Goal: Information Seeking & Learning: Check status

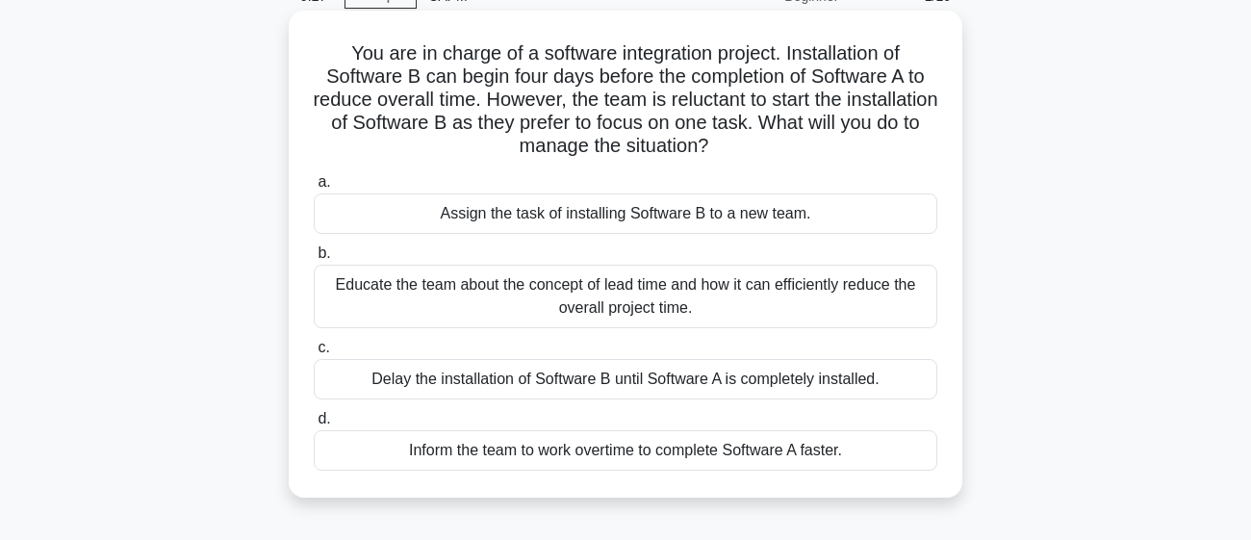
scroll to position [107, 0]
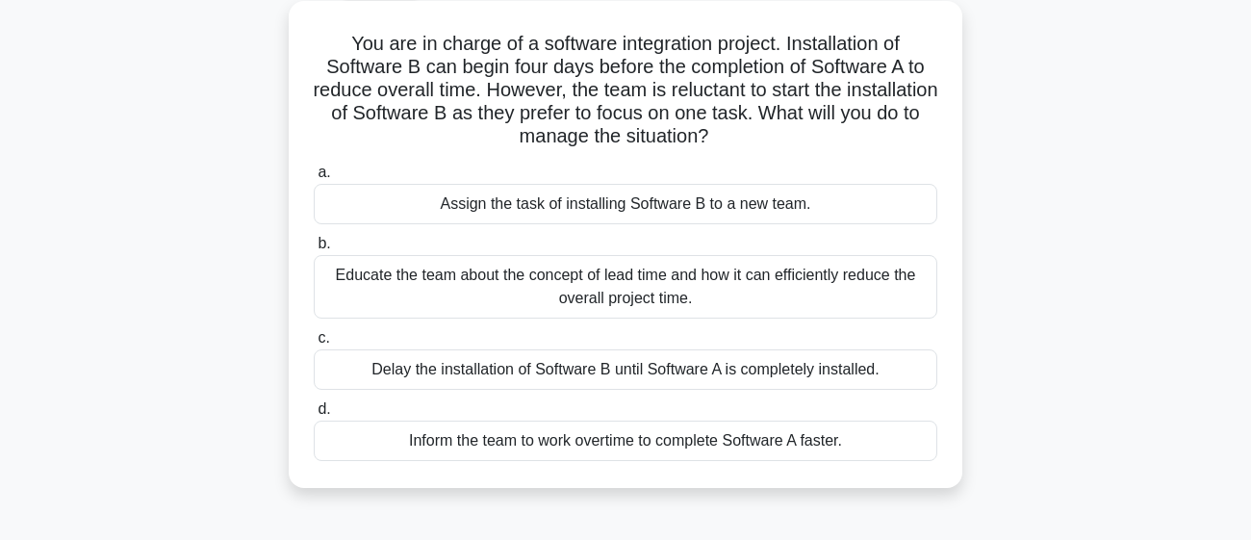
click at [348, 280] on div "Educate the team about the concept of lead time and how it can efficiently redu…" at bounding box center [626, 287] width 624 height 64
click at [314, 250] on input "b. Educate the team about the concept of lead time and how it can efficiently r…" at bounding box center [314, 244] width 0 height 13
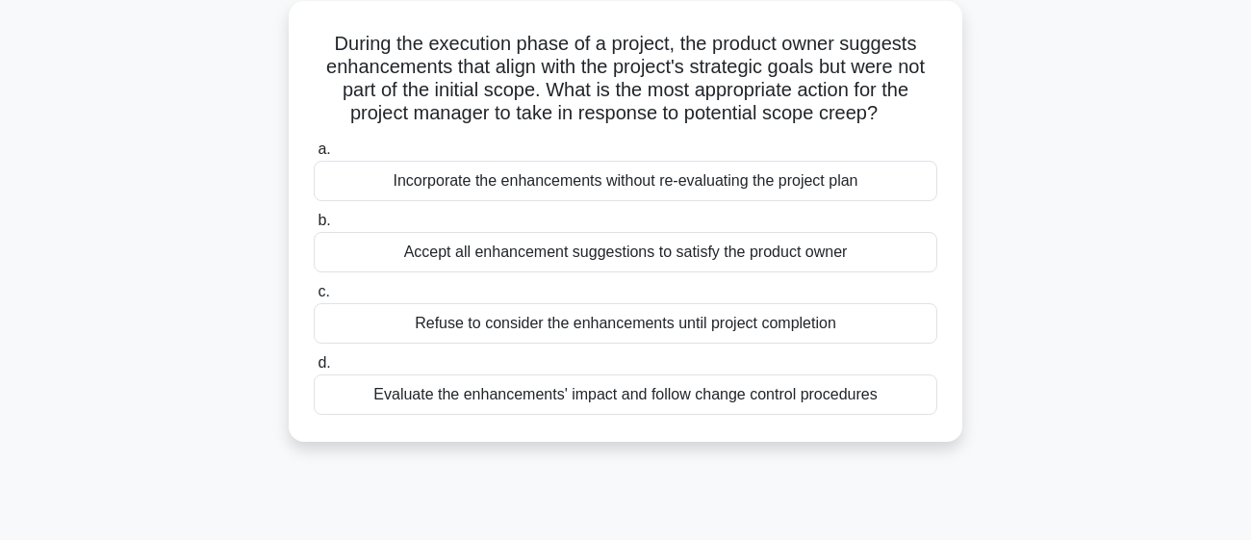
scroll to position [130, 0]
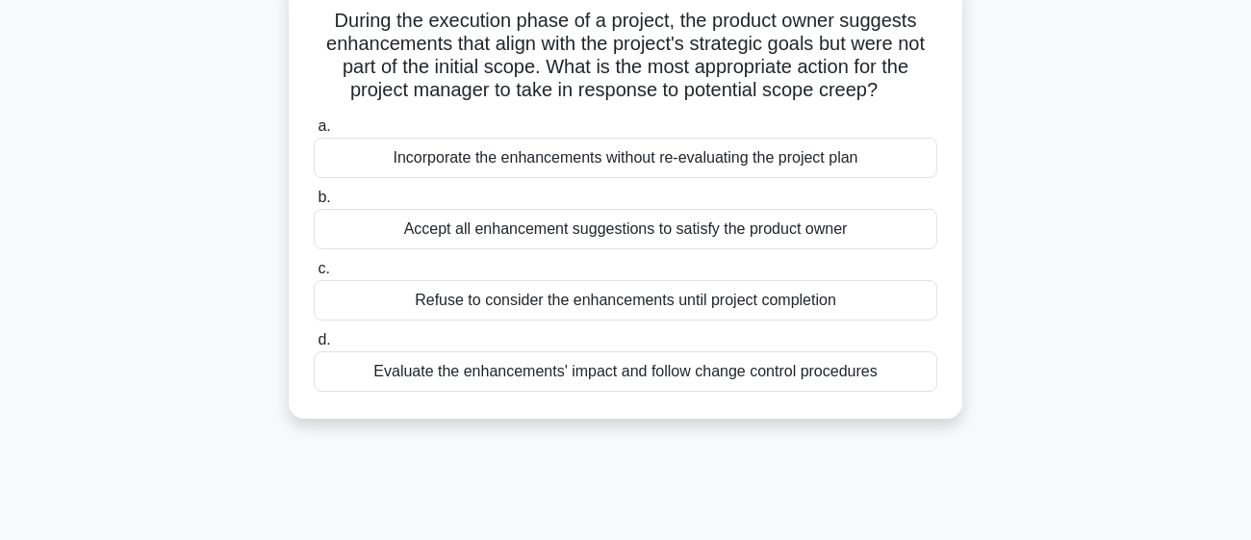
click at [357, 392] on div "Evaluate the enhancements' impact and follow change control procedures" at bounding box center [626, 371] width 624 height 40
click at [314, 346] on input "d. Evaluate the enhancements' impact and follow change control procedures" at bounding box center [314, 340] width 0 height 13
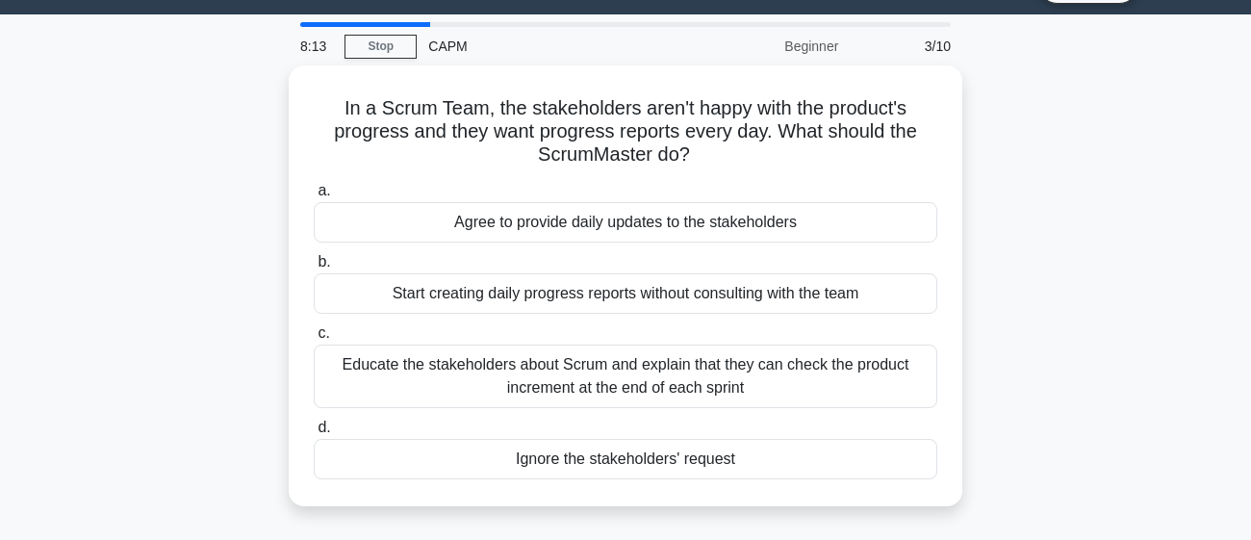
scroll to position [49, 0]
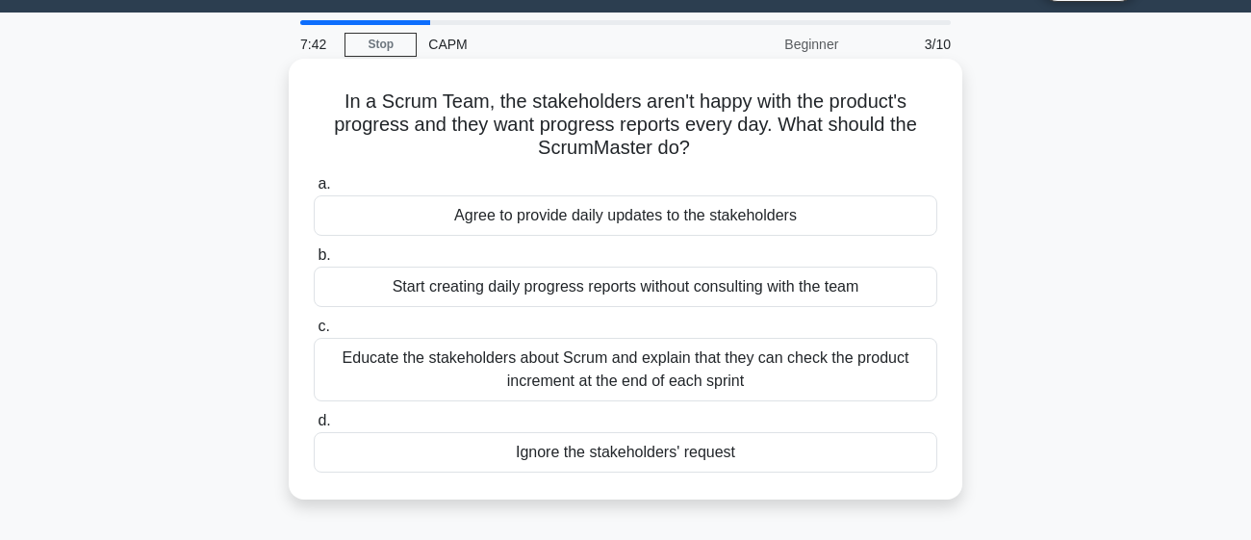
click at [893, 383] on div "Educate the stakeholders about Scrum and explain that they can check the produc…" at bounding box center [626, 370] width 624 height 64
click at [314, 333] on input "c. Educate the stakeholders about Scrum and explain that they can check the pro…" at bounding box center [314, 326] width 0 height 13
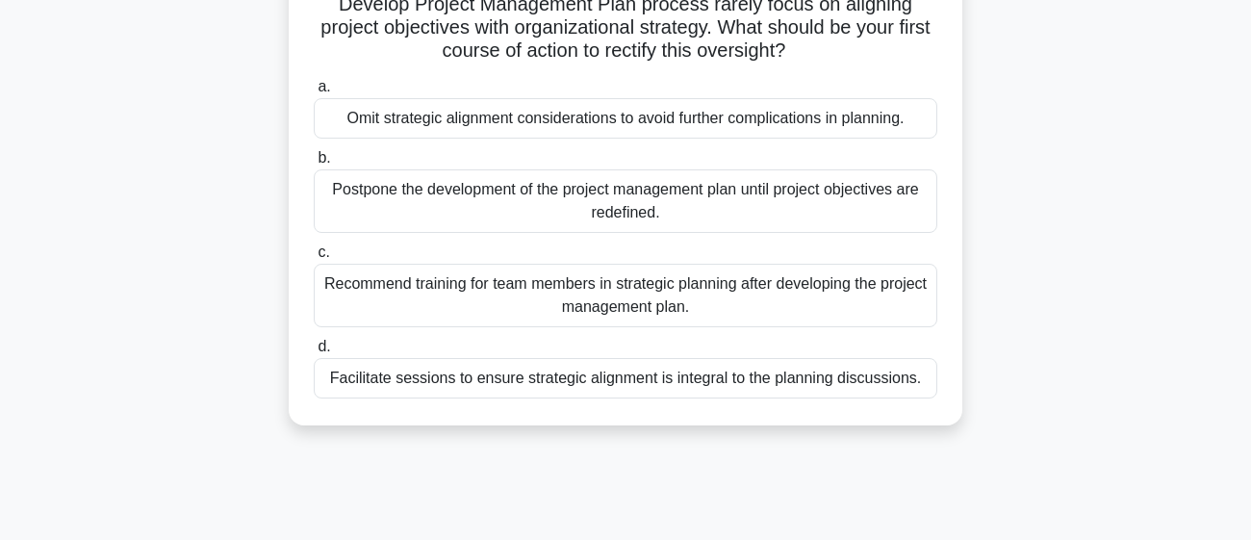
scroll to position [188, 0]
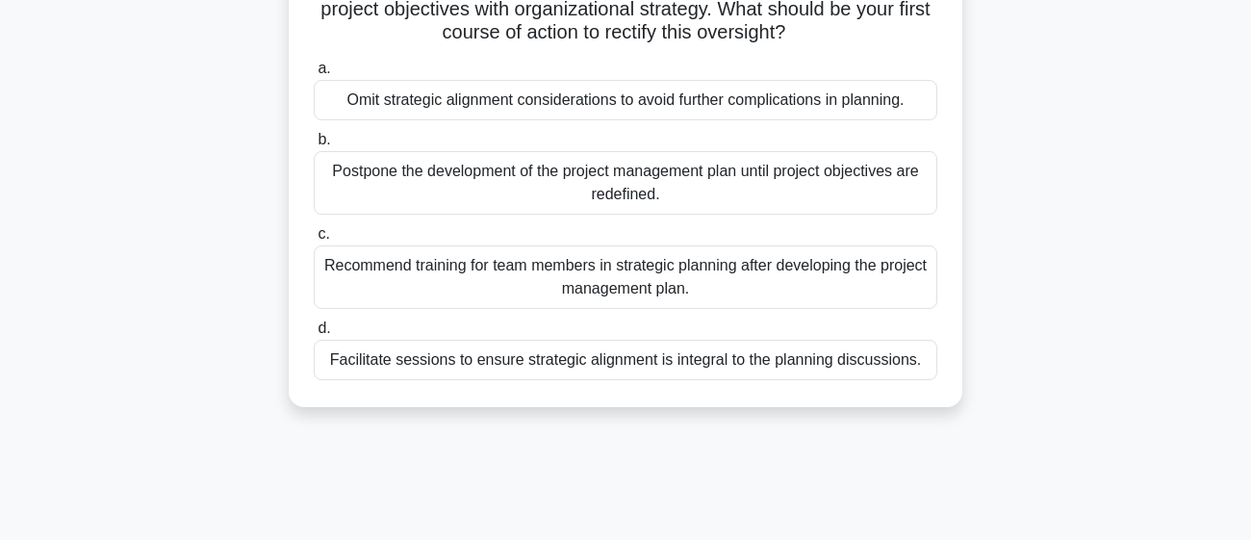
click at [846, 364] on div "Facilitate sessions to ensure strategic alignment is integral to the planning d…" at bounding box center [626, 360] width 624 height 40
click at [314, 335] on input "d. Facilitate sessions to ensure strategic alignment is integral to the plannin…" at bounding box center [314, 328] width 0 height 13
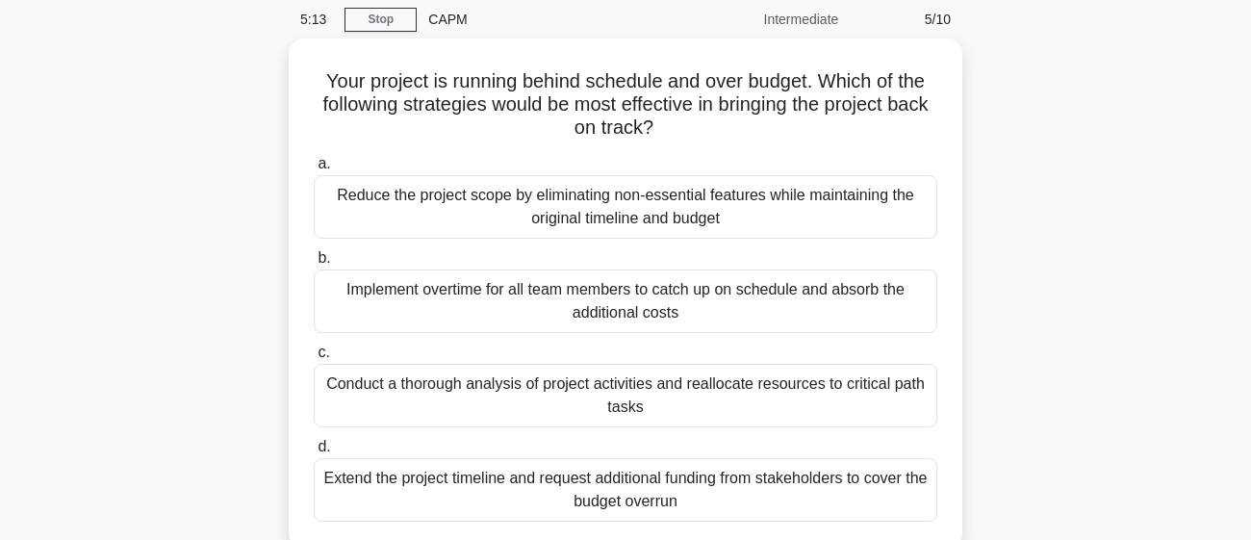
scroll to position [94, 0]
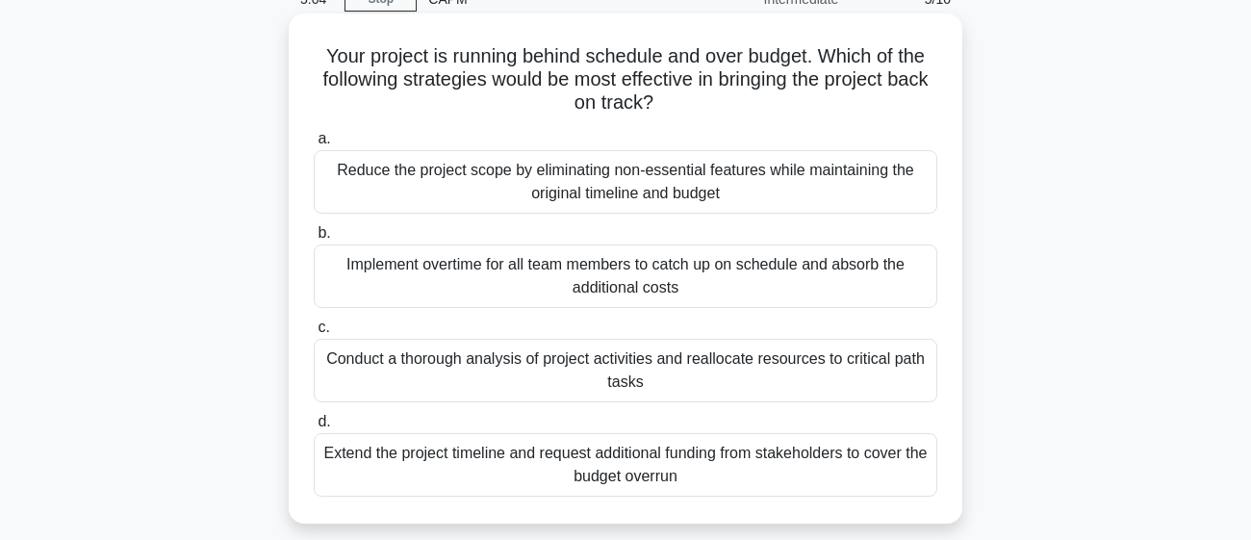
click at [842, 378] on div "Conduct a thorough analysis of project activities and reallocate resources to c…" at bounding box center [626, 371] width 624 height 64
click at [314, 334] on input "c. Conduct a thorough analysis of project activities and reallocate resources t…" at bounding box center [314, 327] width 0 height 13
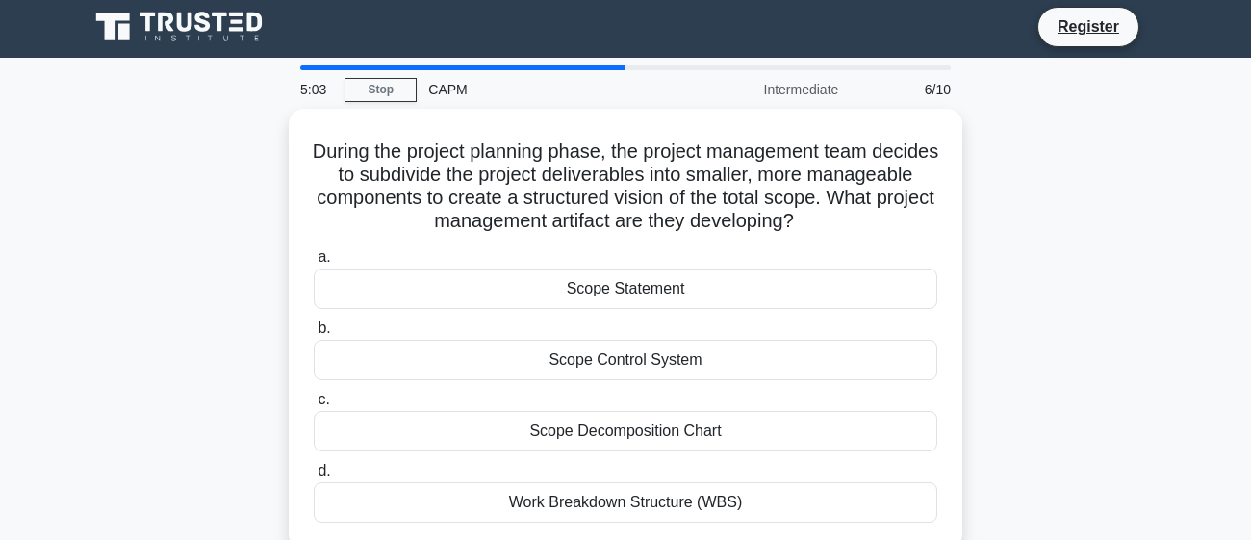
scroll to position [0, 0]
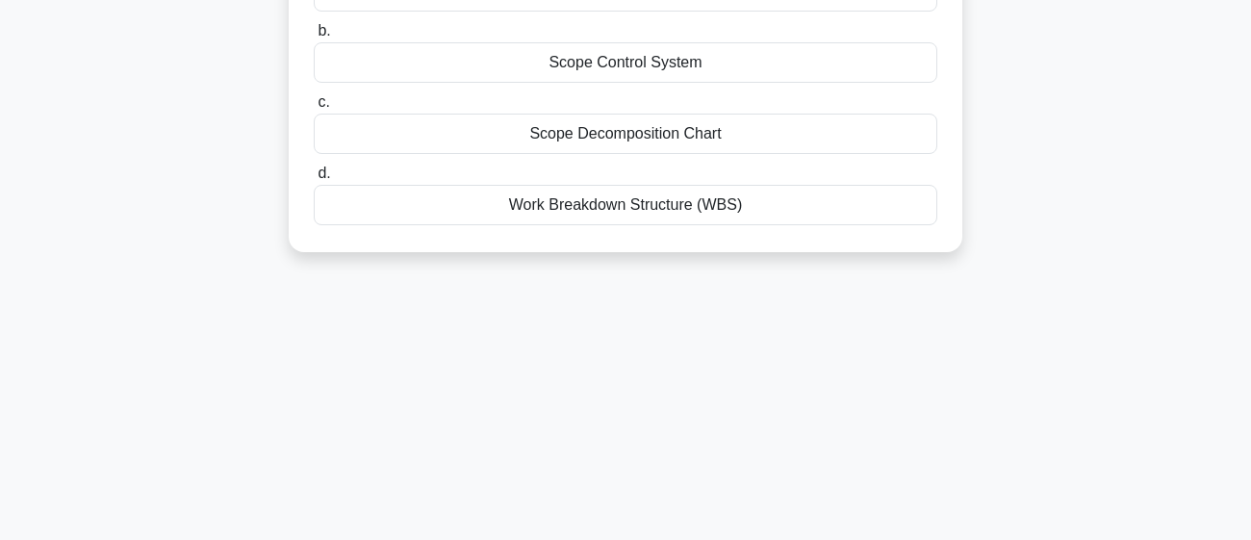
click at [896, 211] on div "Work Breakdown Structure (WBS)" at bounding box center [626, 205] width 624 height 40
click at [314, 180] on input "d. Work Breakdown Structure (WBS)" at bounding box center [314, 173] width 0 height 13
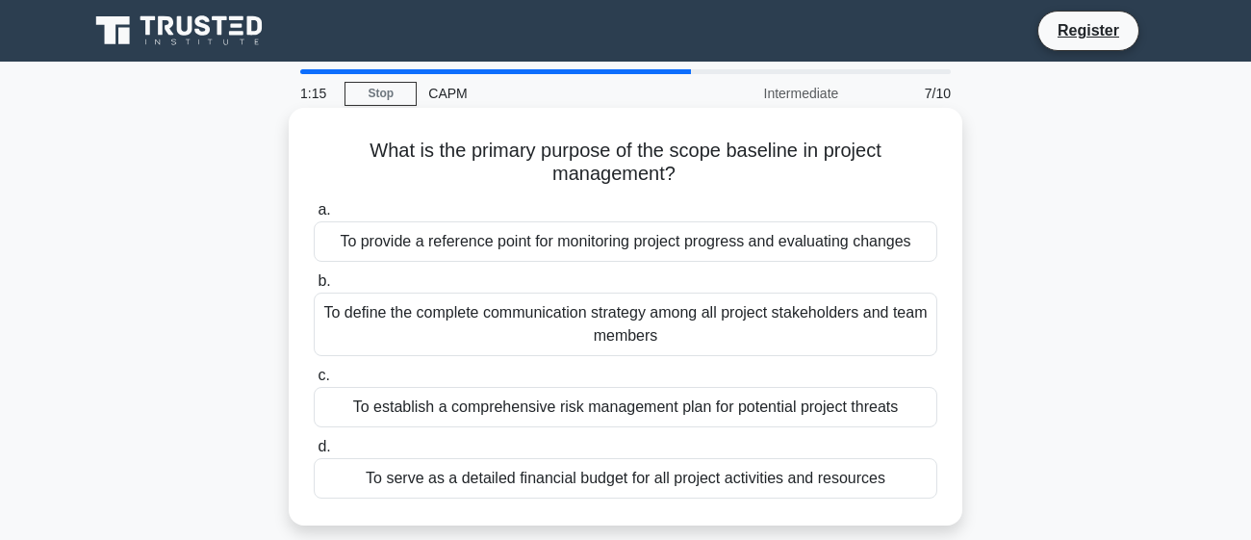
click at [854, 325] on div "To define the complete communication strategy among all project stakeholders an…" at bounding box center [626, 325] width 624 height 64
click at [314, 288] on input "b. To define the complete communication strategy among all project stakeholders…" at bounding box center [314, 281] width 0 height 13
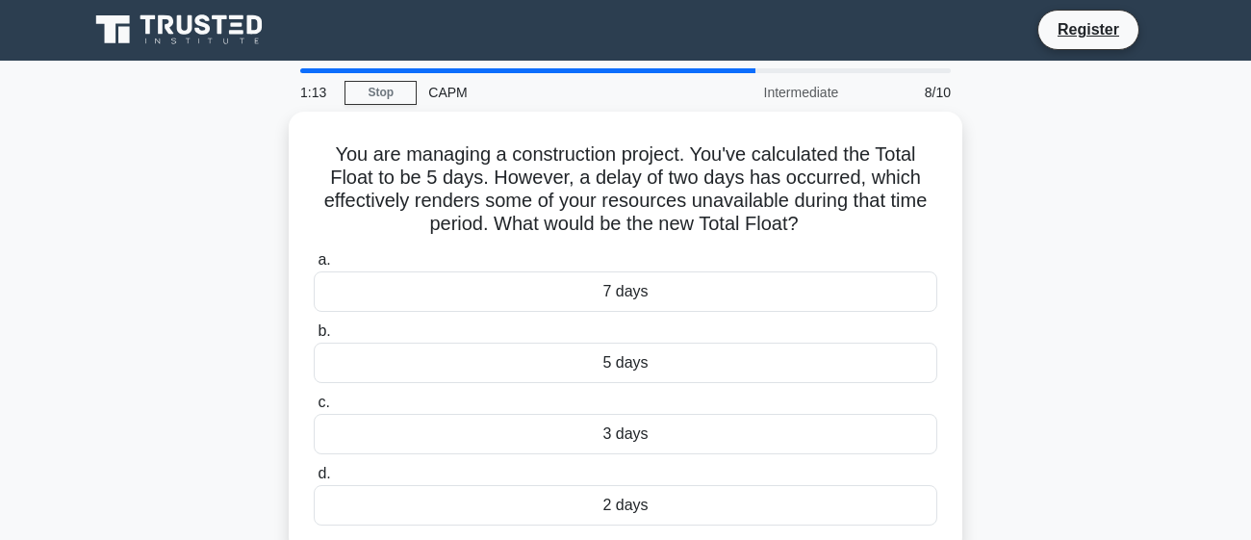
scroll to position [2, 0]
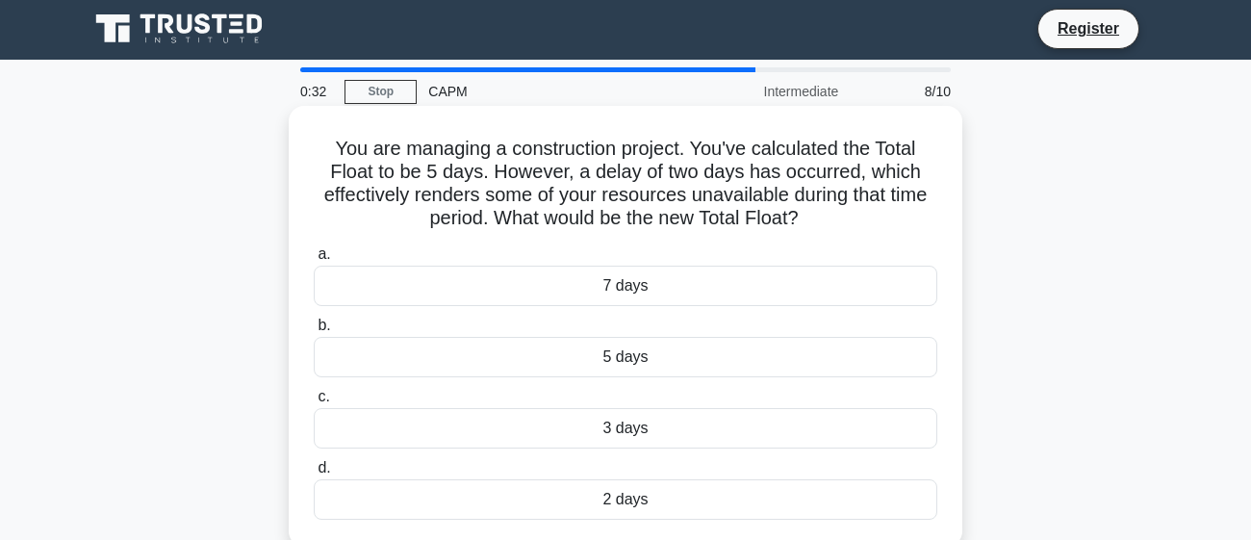
click at [751, 439] on div "3 days" at bounding box center [626, 428] width 624 height 40
click at [314, 403] on input "c. 3 days" at bounding box center [314, 397] width 0 height 13
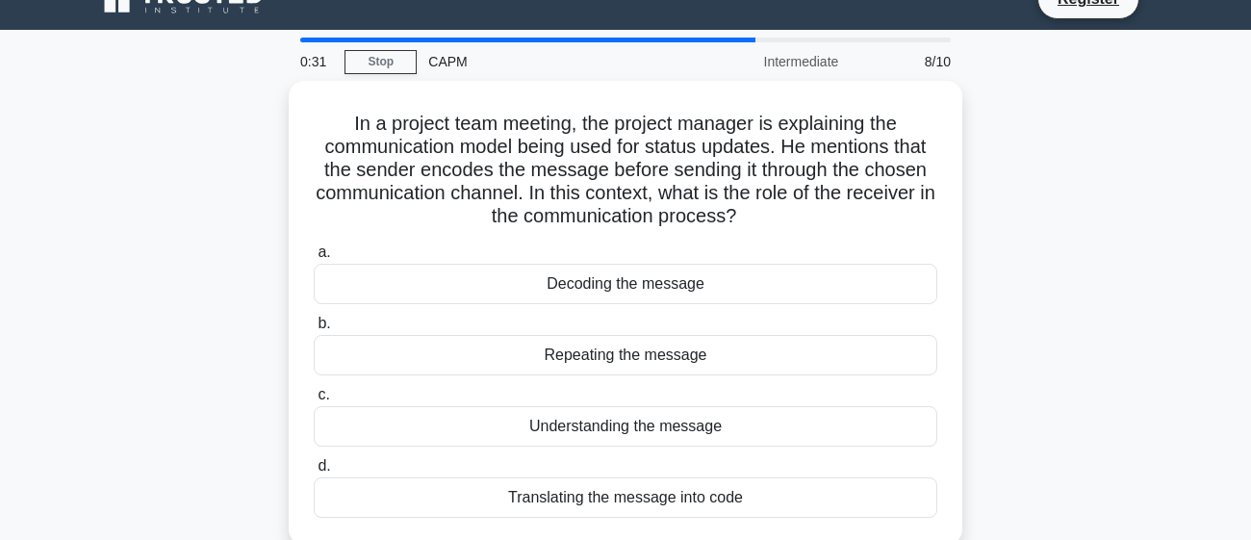
scroll to position [0, 0]
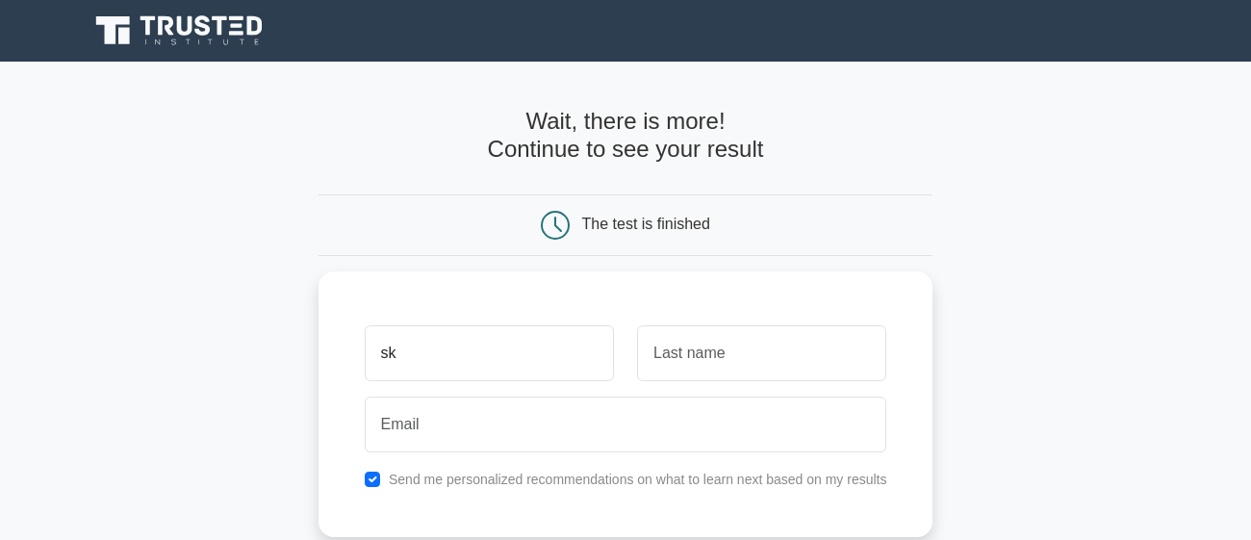
type input "sk"
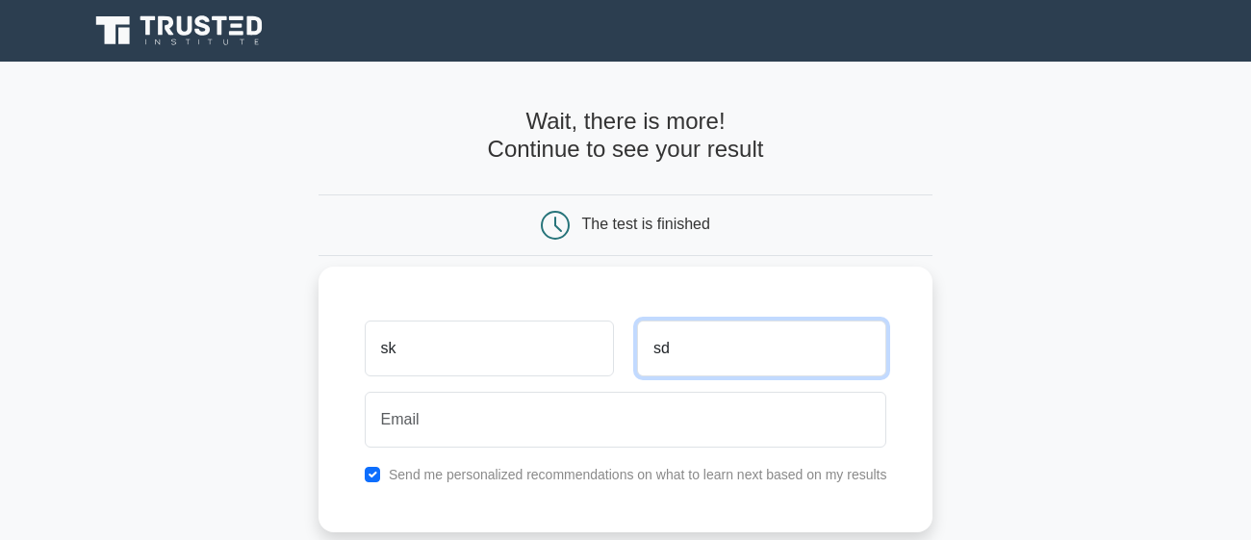
type input "sd"
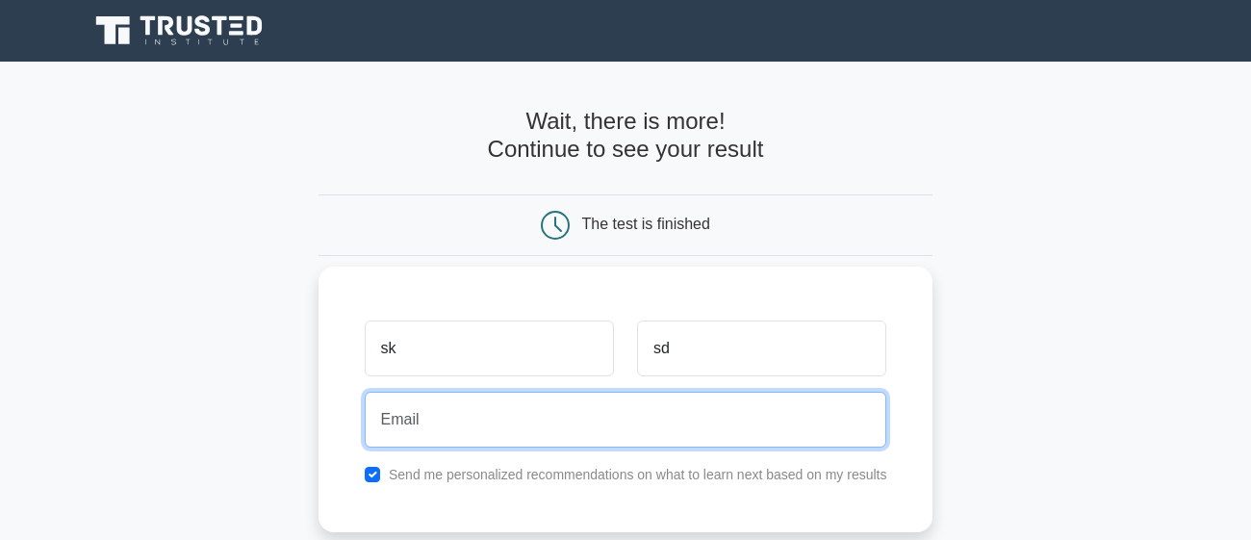
click at [471, 418] on input "email" at bounding box center [626, 420] width 522 height 56
type input "saber.khan87@gmailcom"
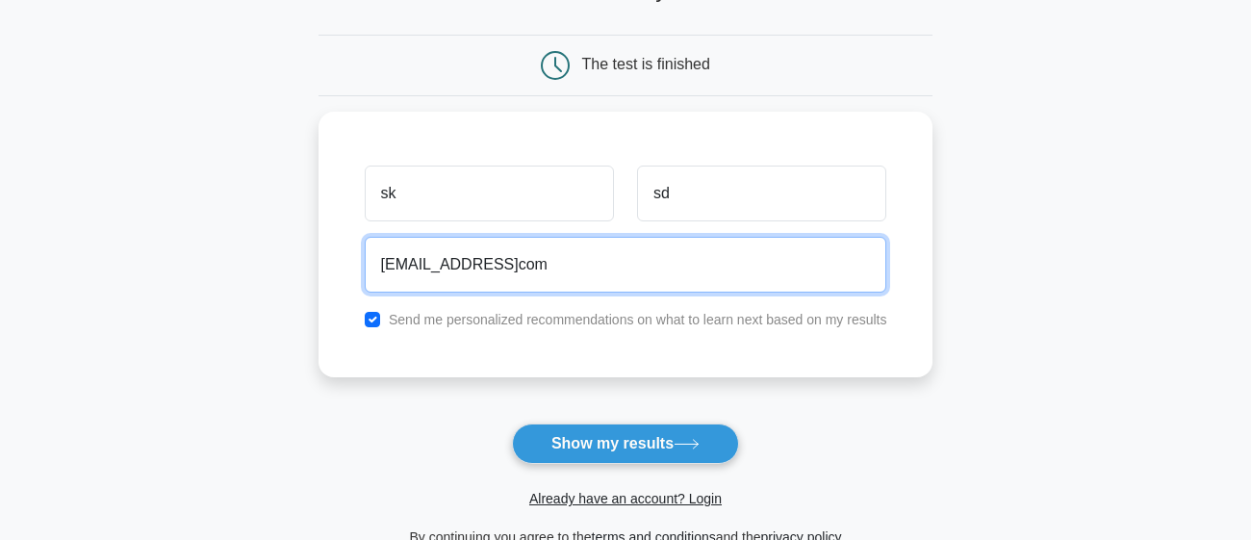
scroll to position [167, 0]
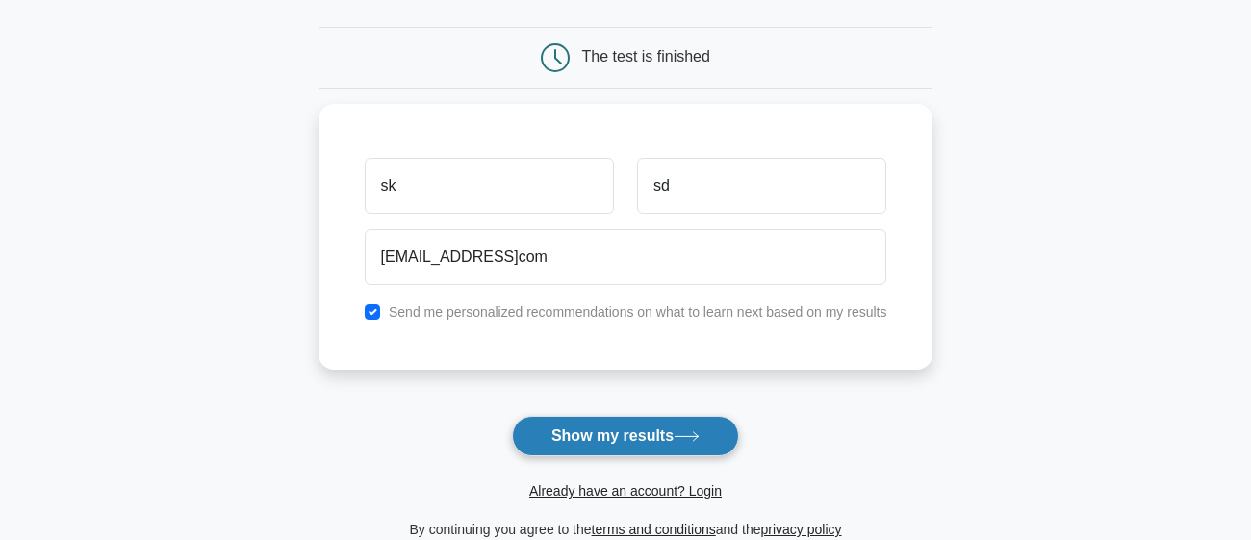
click at [607, 441] on button "Show my results" at bounding box center [625, 436] width 227 height 40
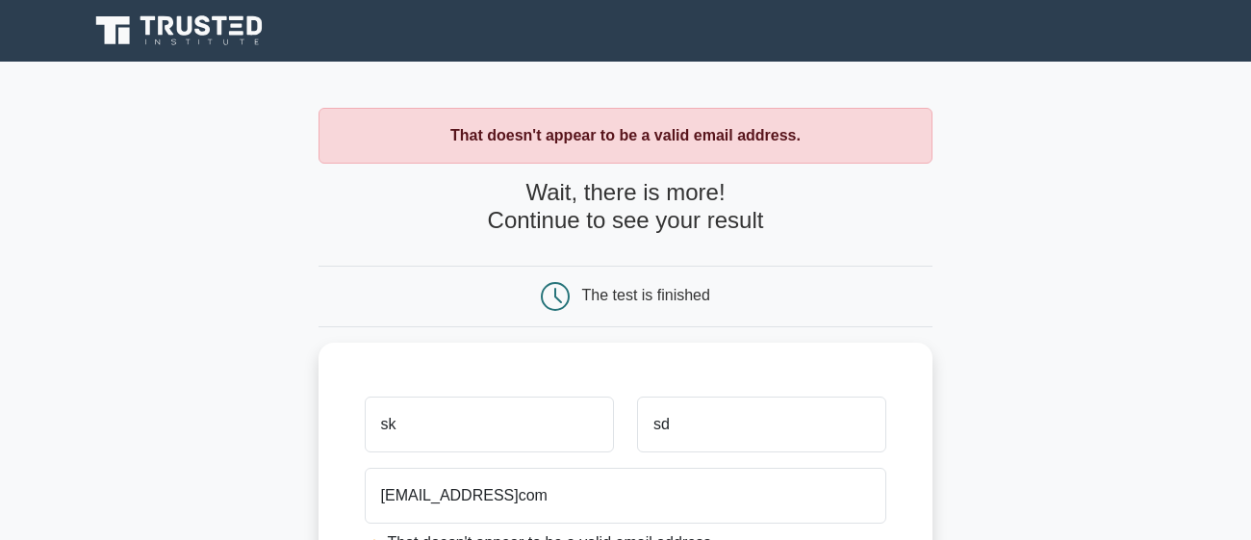
scroll to position [85, 0]
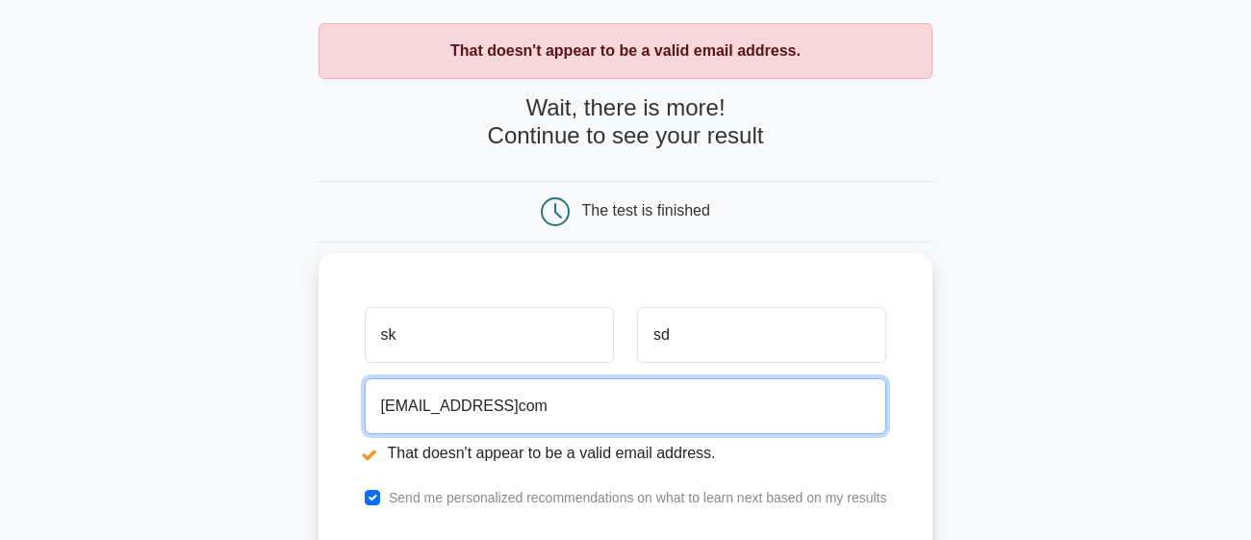
click at [616, 408] on input "saber.khan87@gmailcom" at bounding box center [626, 406] width 522 height 56
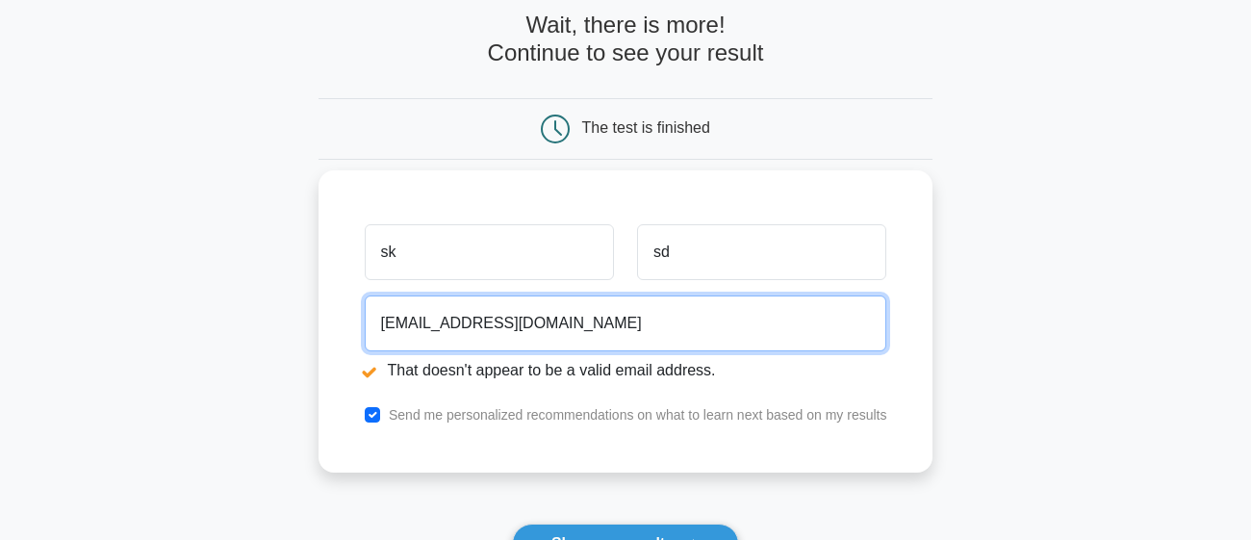
scroll to position [250, 0]
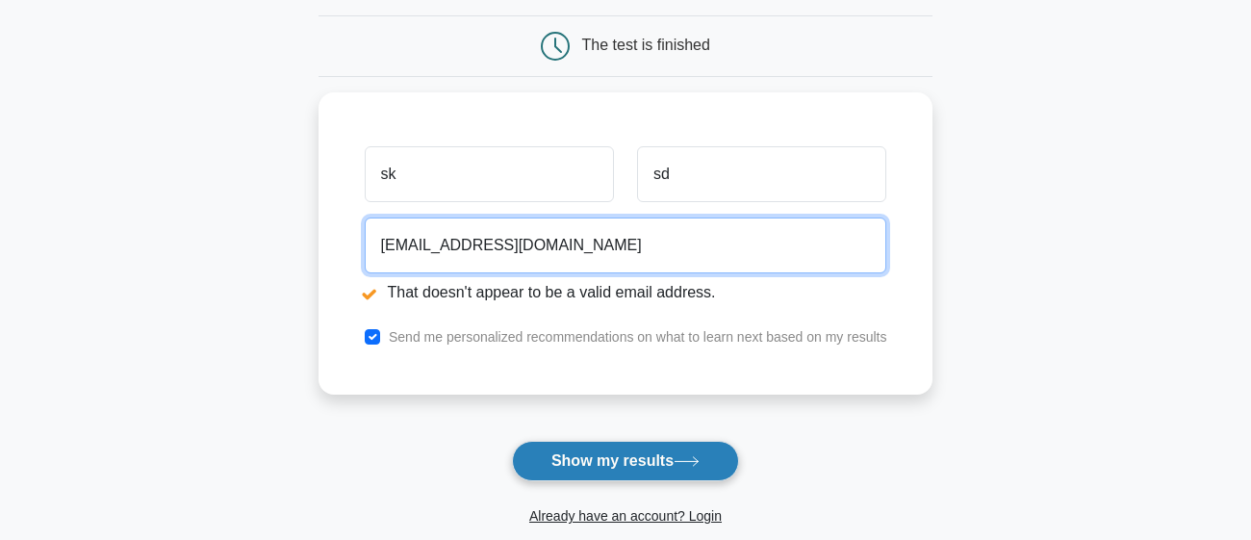
type input "saber.khan@gmail.com"
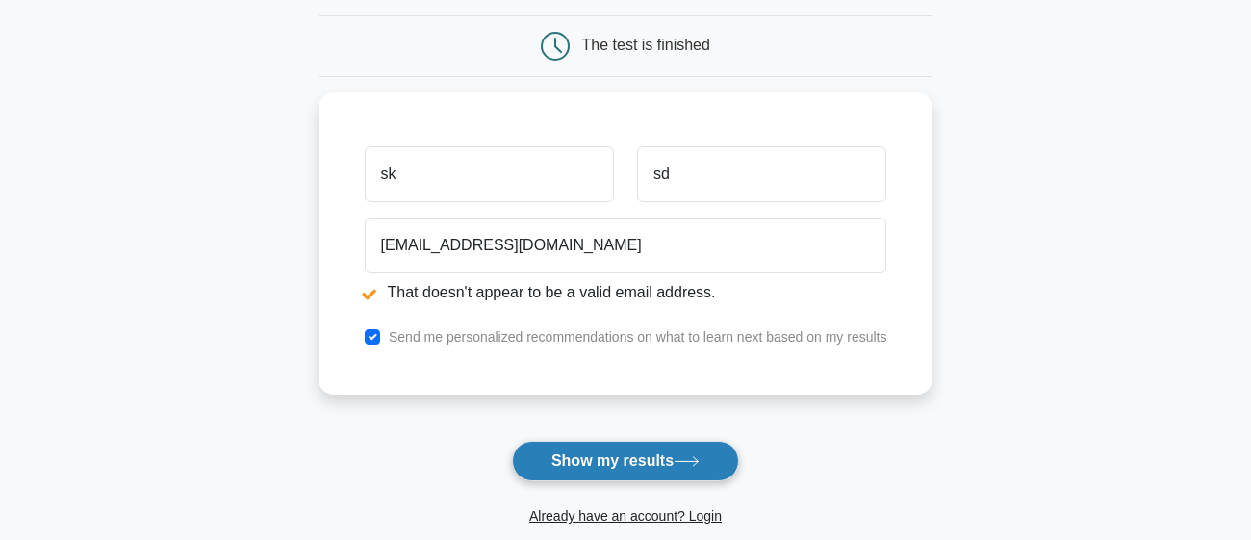
click at [688, 451] on button "Show my results" at bounding box center [625, 461] width 227 height 40
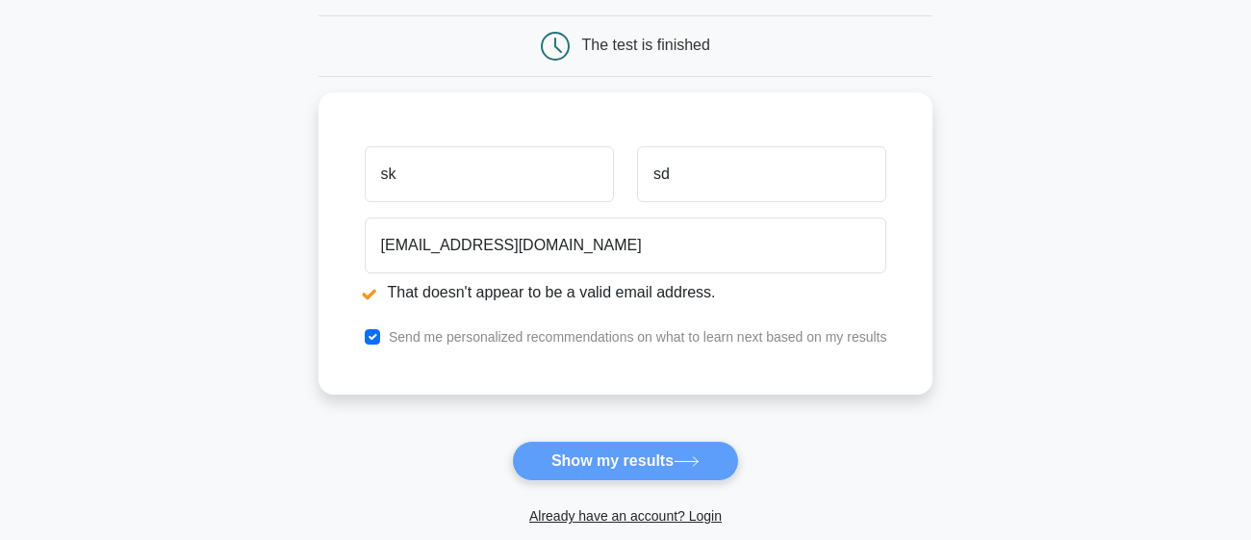
click at [710, 477] on form "Wait, there is more! Continue to see your result The test is finished sk sd" at bounding box center [625, 247] width 615 height 637
click at [704, 467] on form "Wait, there is more! Continue to see your result The test is finished sk sd" at bounding box center [625, 247] width 615 height 637
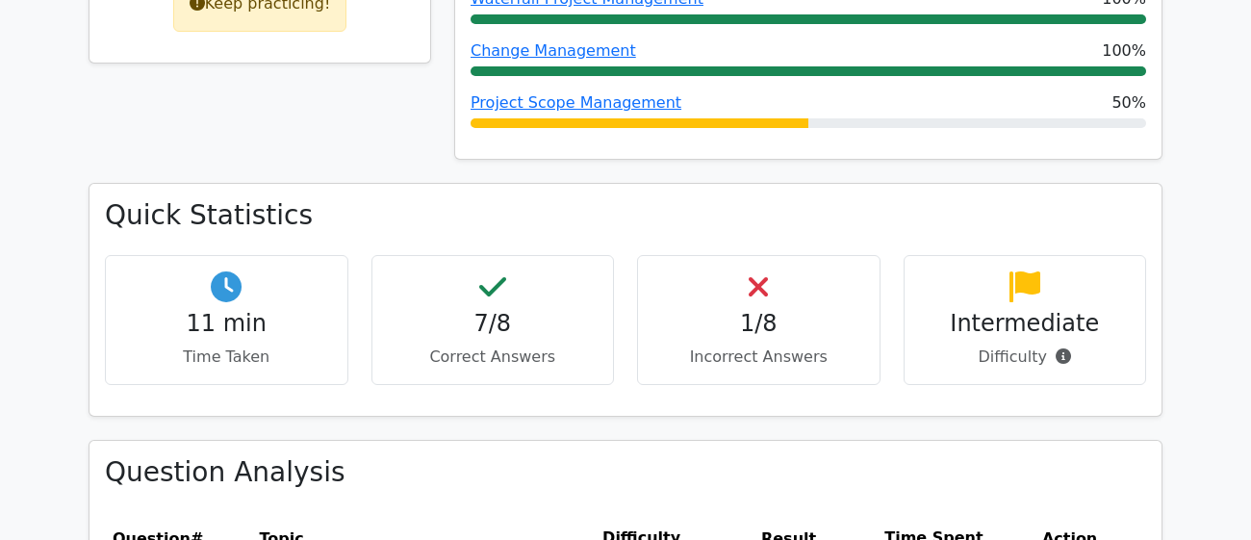
scroll to position [1113, 0]
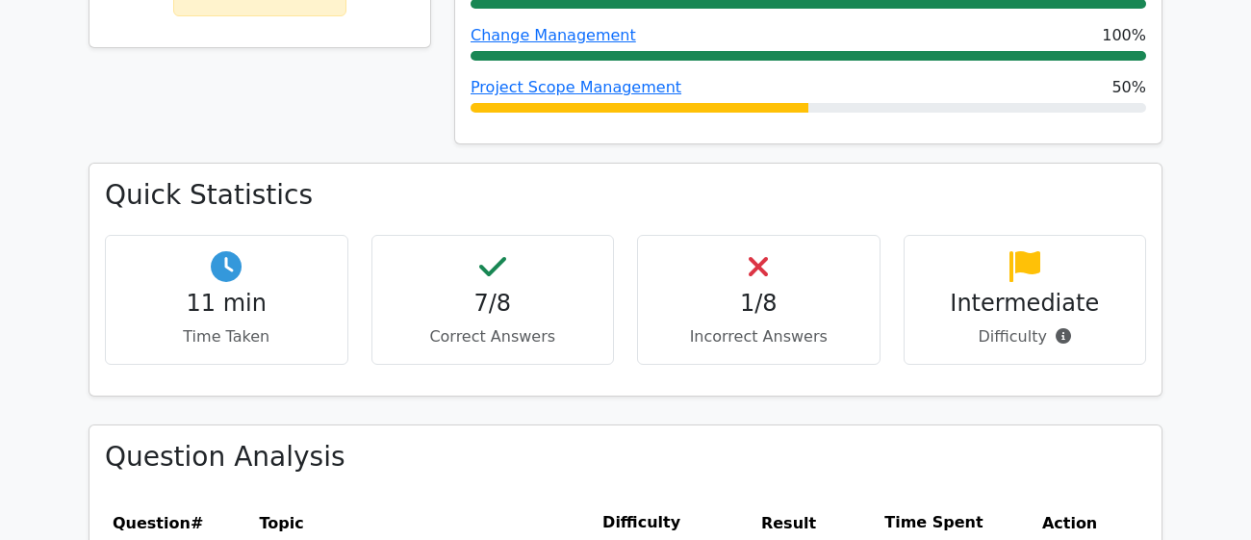
click at [865, 295] on div "1/8 Incorrect Answers" at bounding box center [758, 300] width 243 height 130
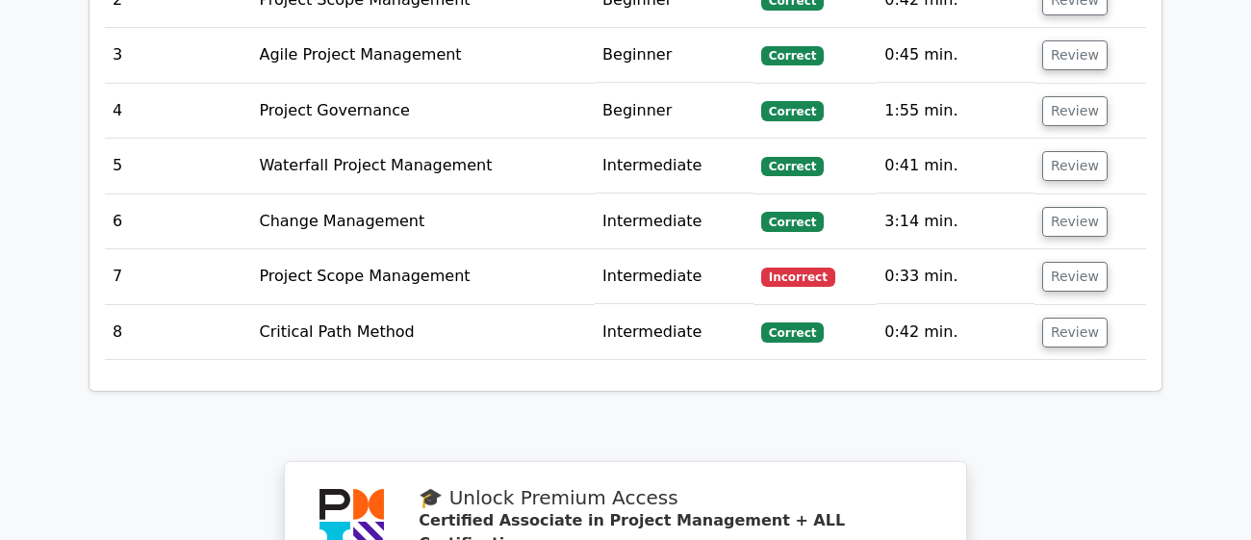
scroll to position [2706, 0]
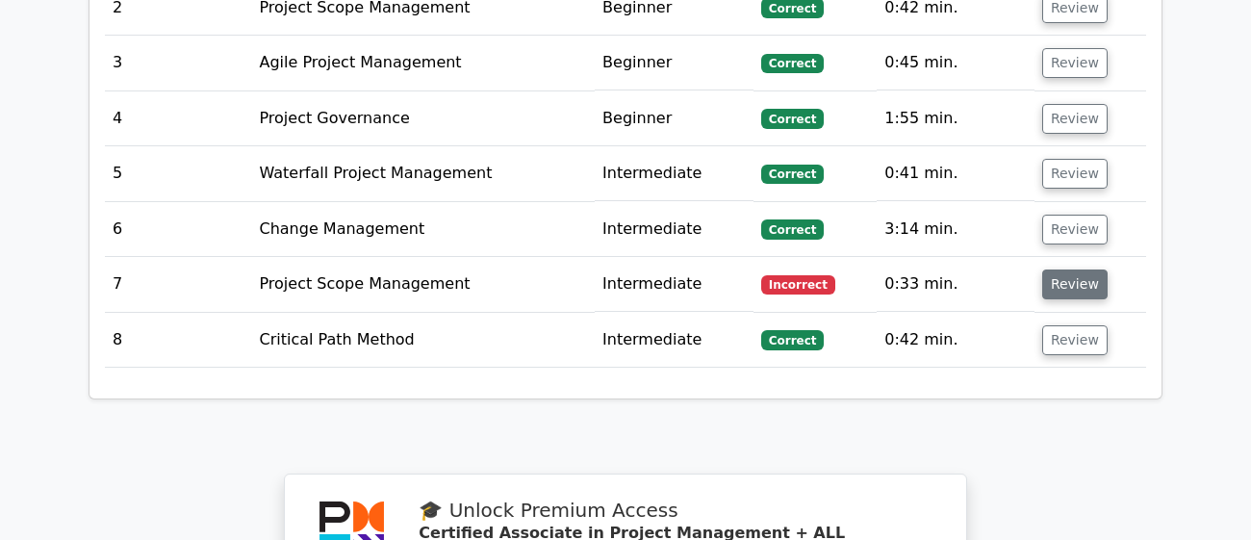
click at [1080, 269] on button "Review" at bounding box center [1074, 284] width 65 height 30
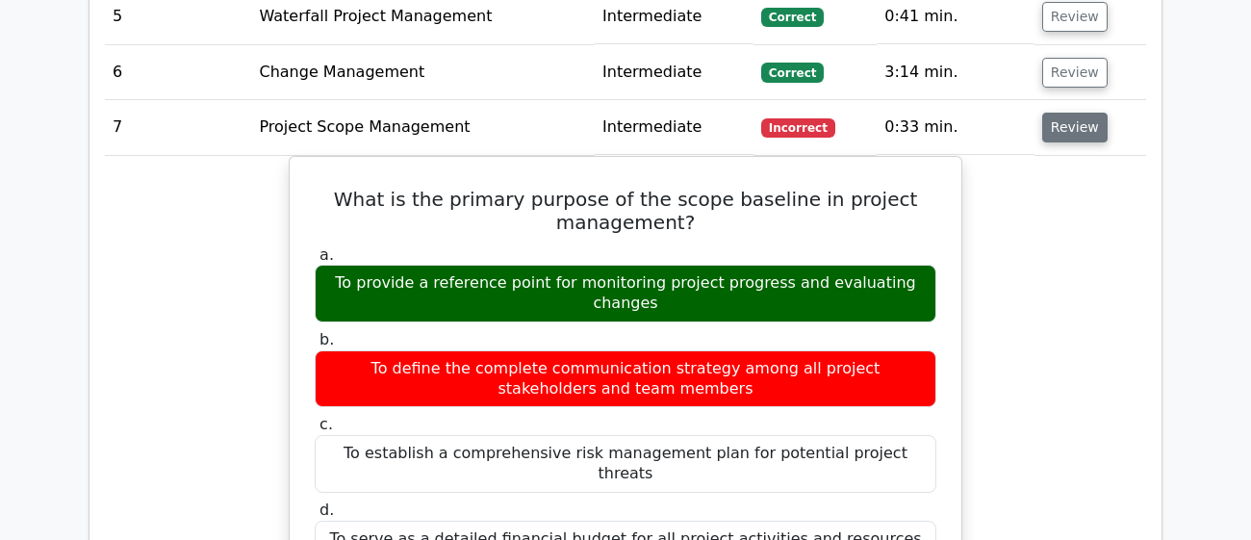
scroll to position [2868, 0]
